Goal: Information Seeking & Learning: Learn about a topic

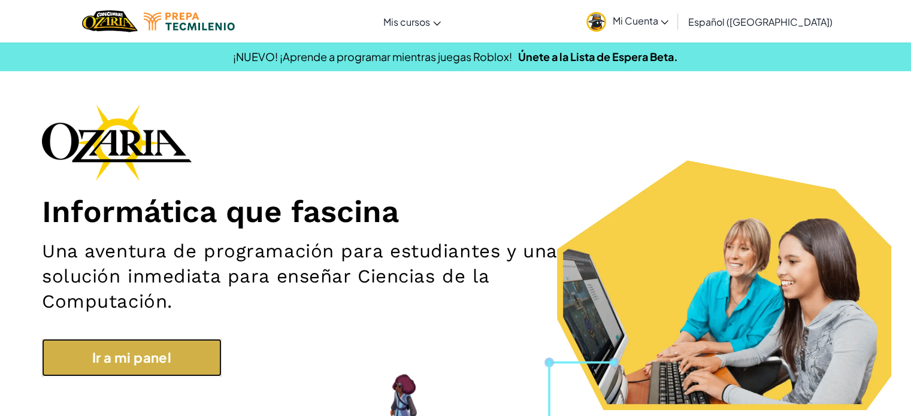
click at [180, 352] on link "Ir a mi panel" at bounding box center [132, 358] width 180 height 38
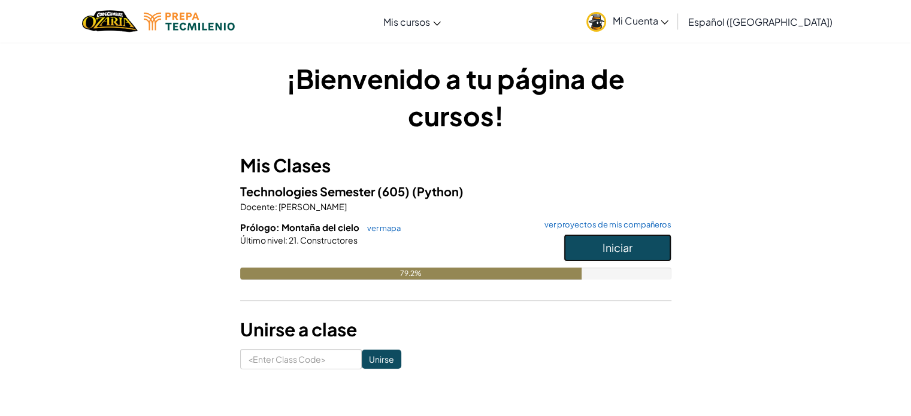
click at [593, 244] on button "Iniciar" at bounding box center [618, 248] width 108 height 28
